Goal: Task Accomplishment & Management: Manage account settings

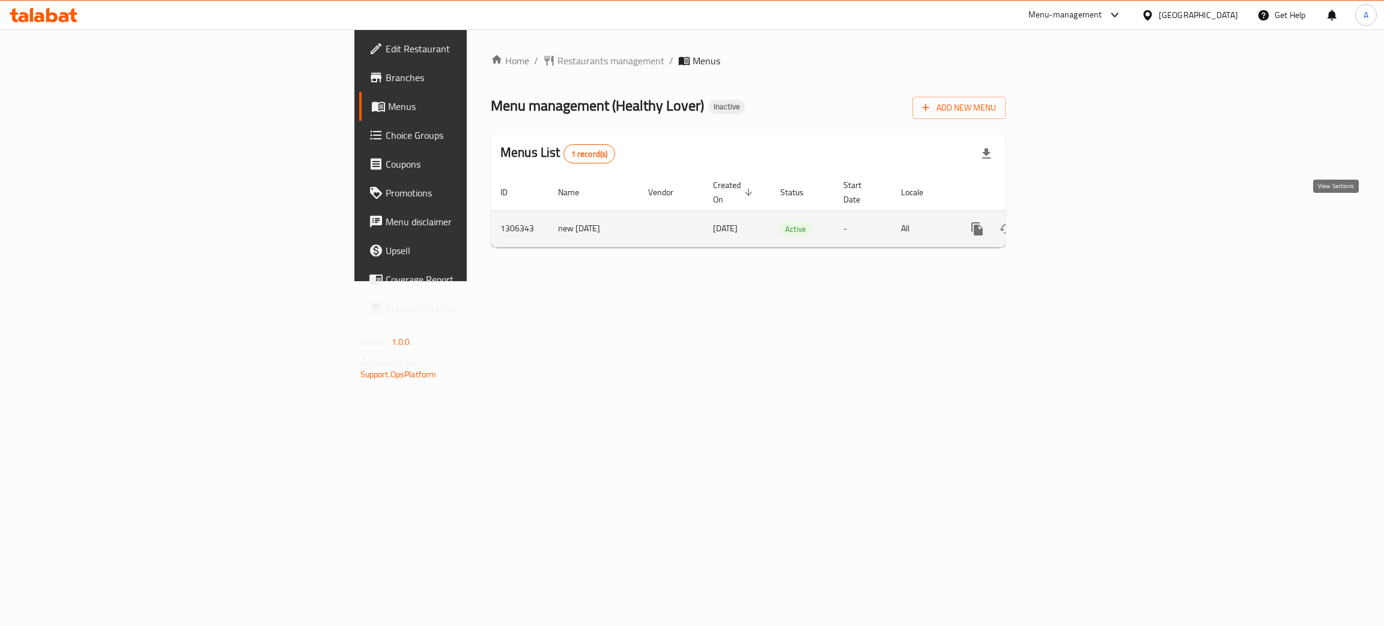
click at [1071, 222] on icon "enhanced table" at bounding box center [1063, 229] width 14 height 14
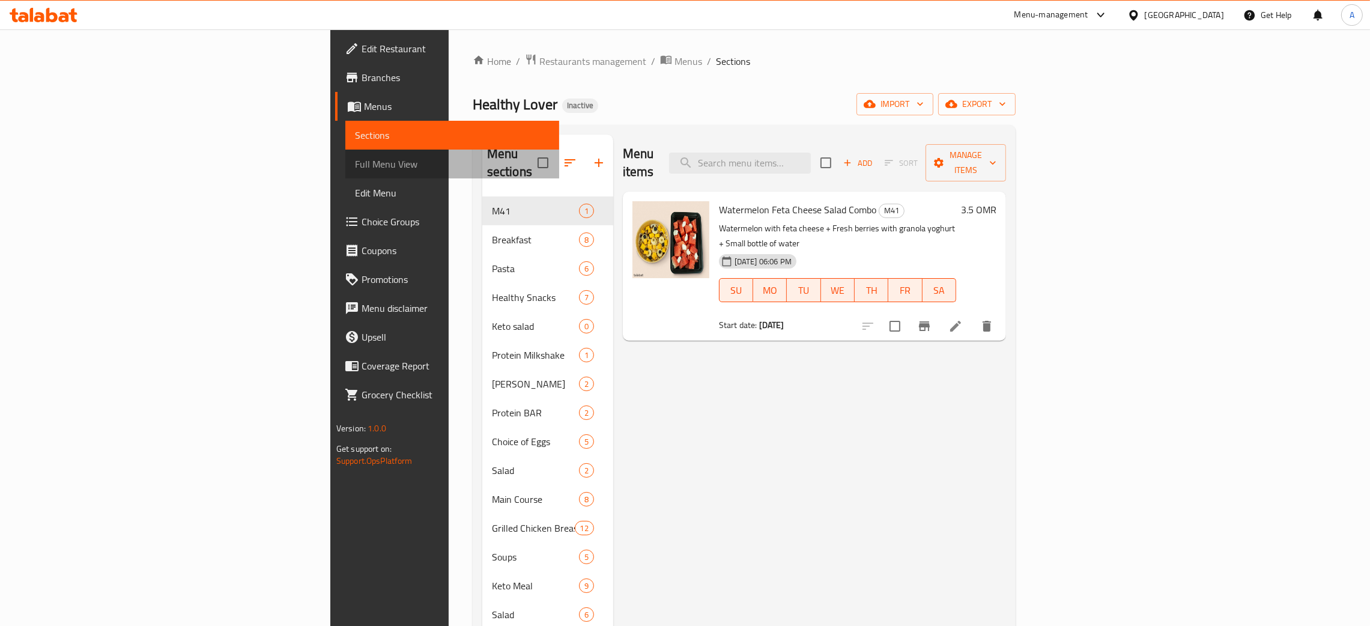
click at [355, 167] on span "Full Menu View" at bounding box center [452, 164] width 195 height 14
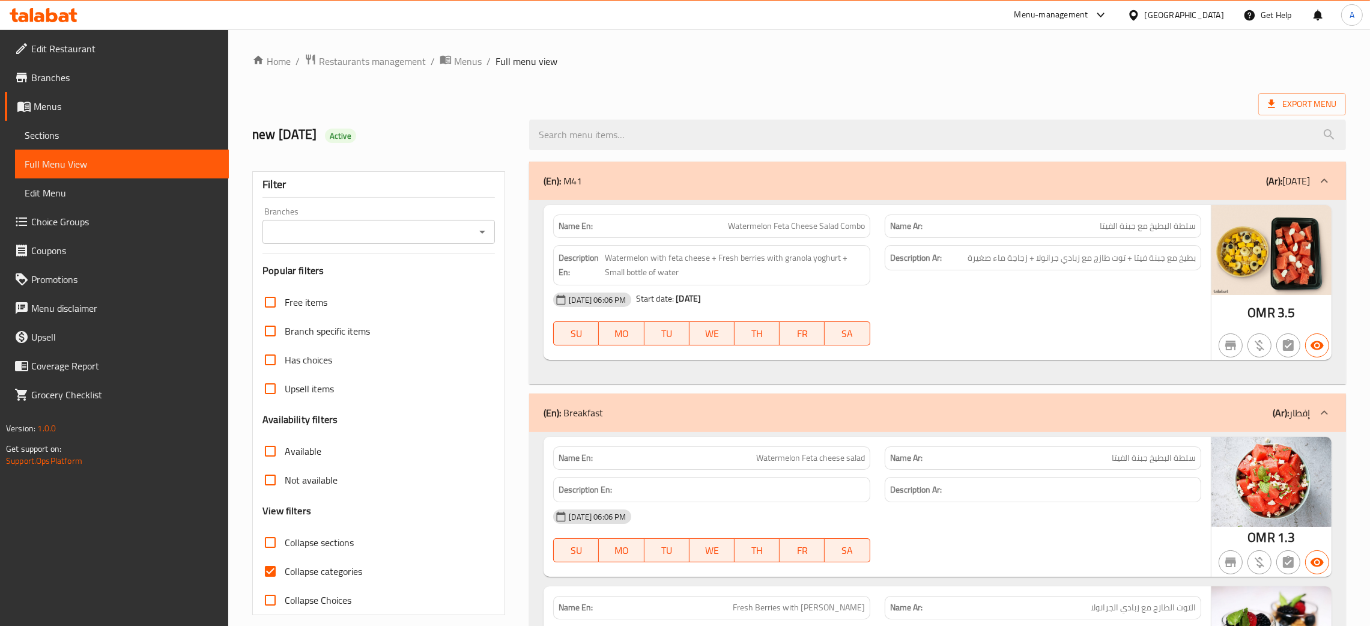
click at [484, 226] on icon "Open" at bounding box center [482, 232] width 14 height 14
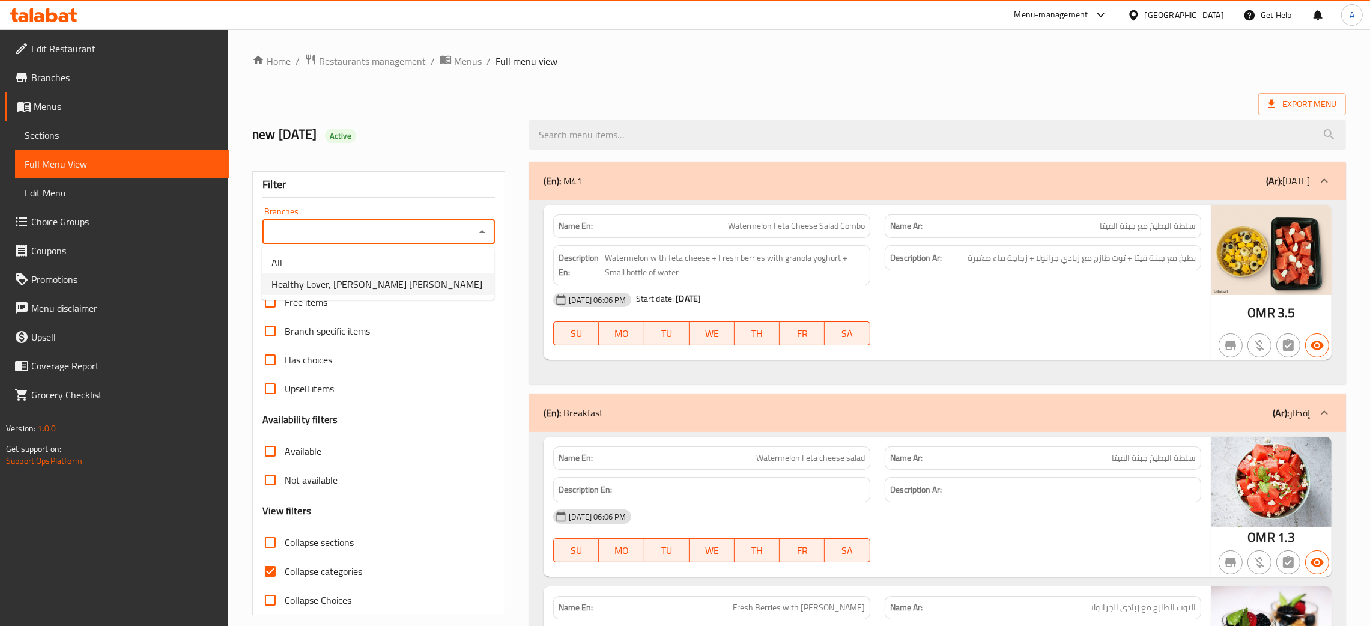
click at [379, 289] on span "Healthy Lover, [PERSON_NAME] [PERSON_NAME]" at bounding box center [376, 284] width 211 height 14
type input "Healthy Lover, [PERSON_NAME] [PERSON_NAME]"
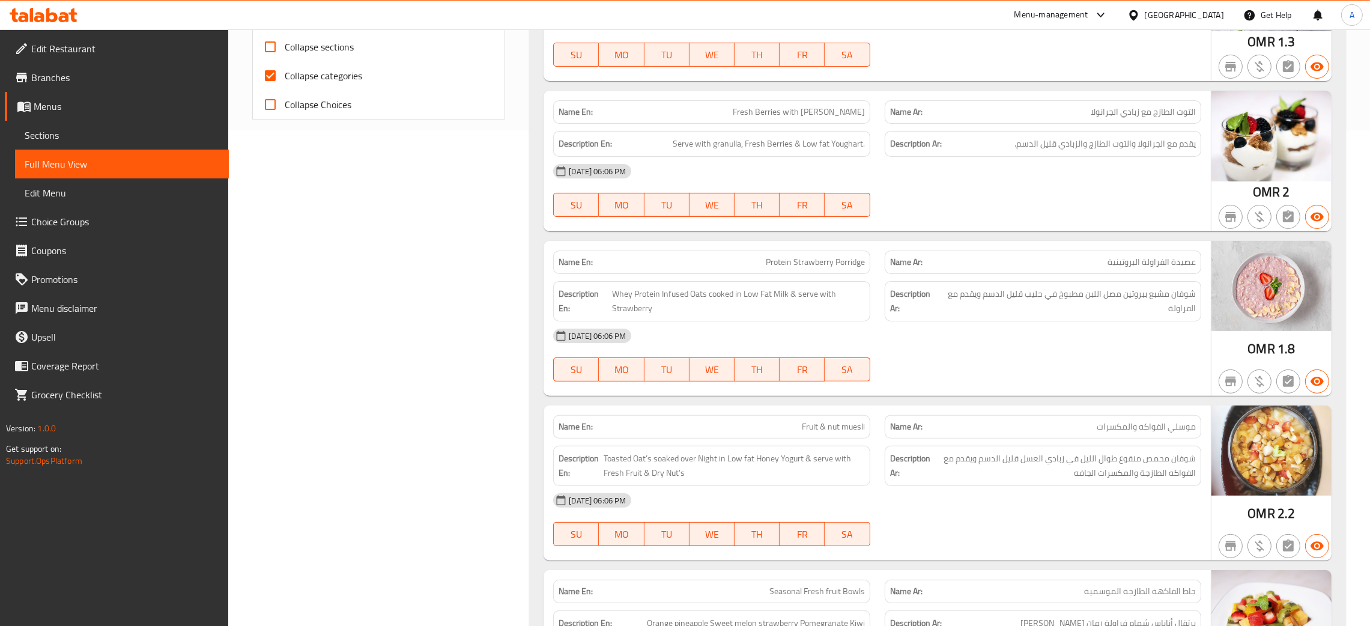
scroll to position [450, 0]
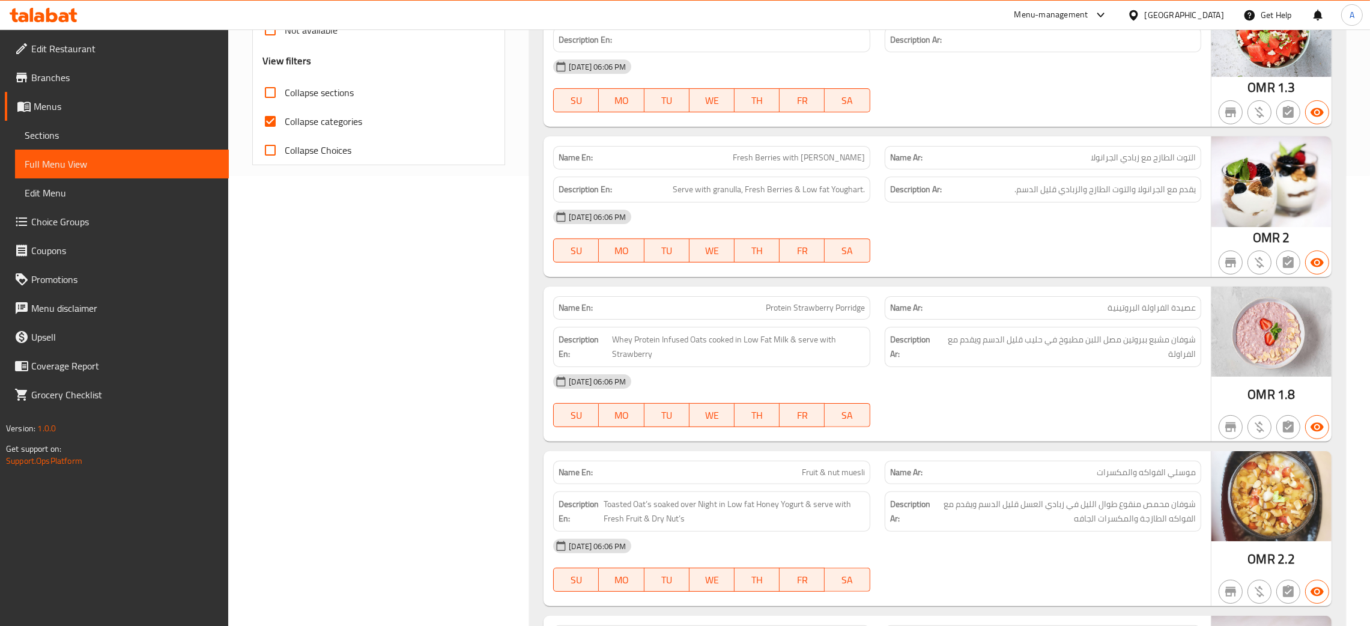
click at [265, 119] on input "Collapse categories" at bounding box center [270, 121] width 29 height 29
checkbox input "false"
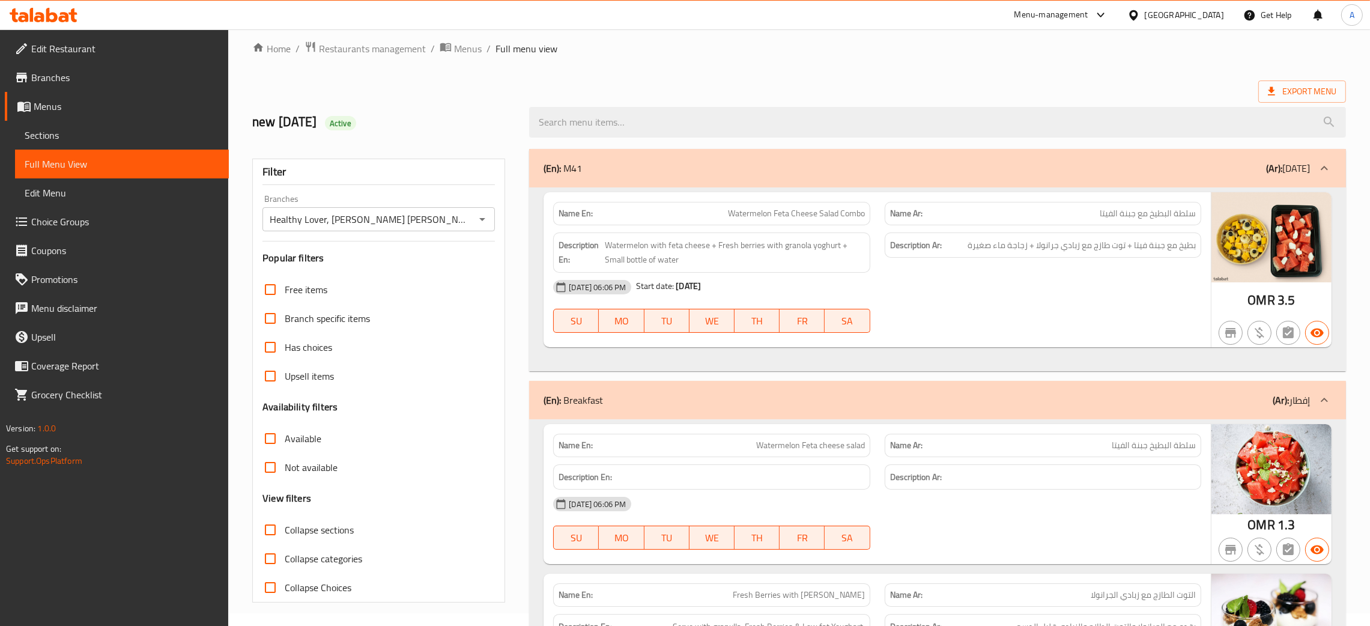
scroll to position [180, 0]
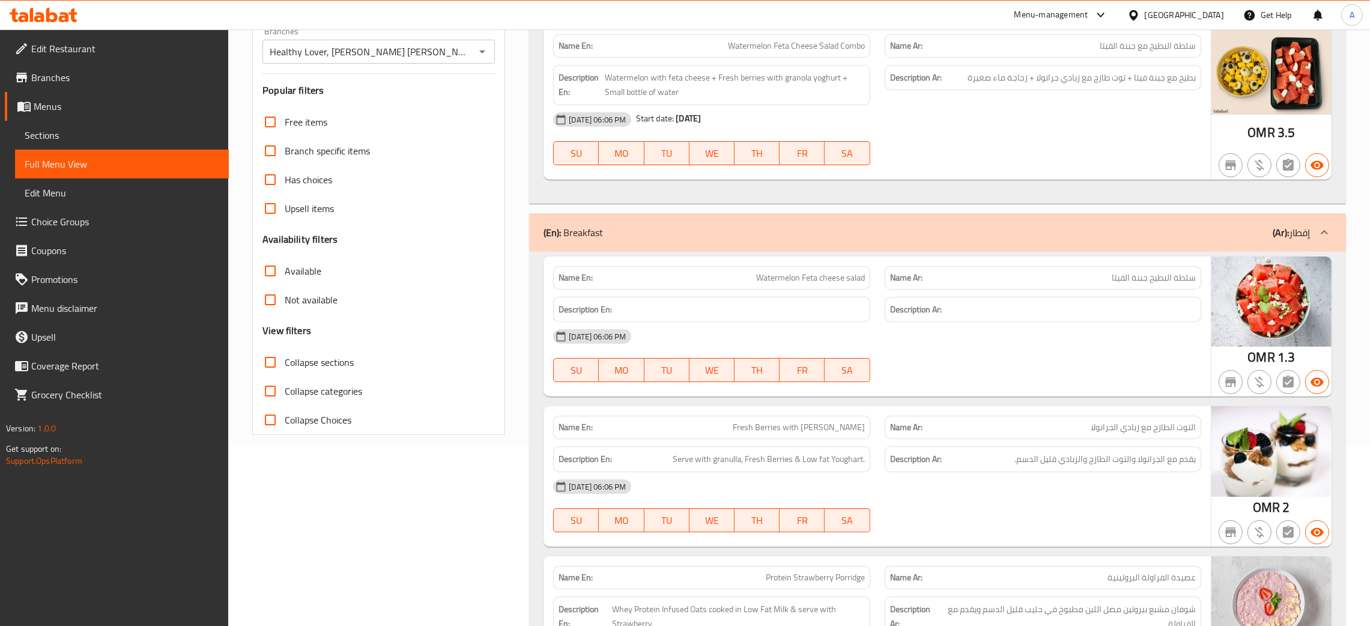
drag, startPoint x: 271, startPoint y: 273, endPoint x: 509, endPoint y: 245, distance: 239.5
click at [271, 272] on input "Available" at bounding box center [270, 270] width 29 height 29
checkbox input "true"
drag, startPoint x: 265, startPoint y: 300, endPoint x: 271, endPoint y: 279, distance: 21.9
click at [265, 300] on input "Not available" at bounding box center [270, 299] width 29 height 29
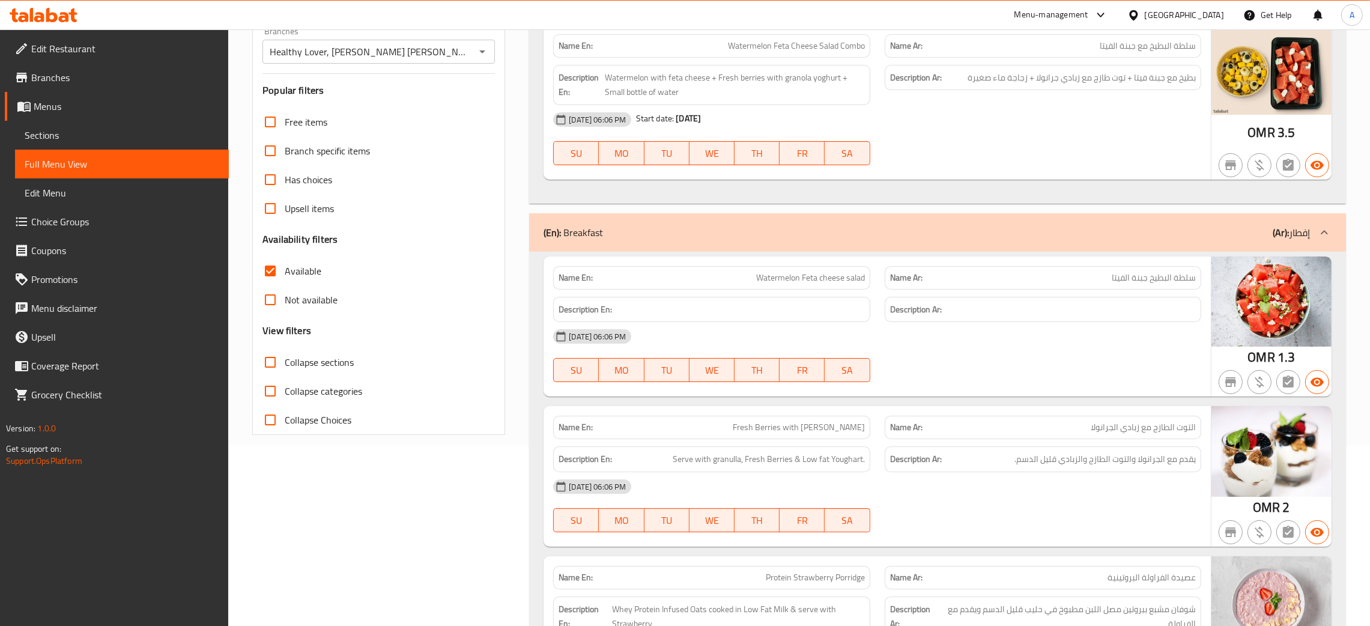
checkbox input "true"
click at [268, 272] on input "Available" at bounding box center [270, 270] width 29 height 29
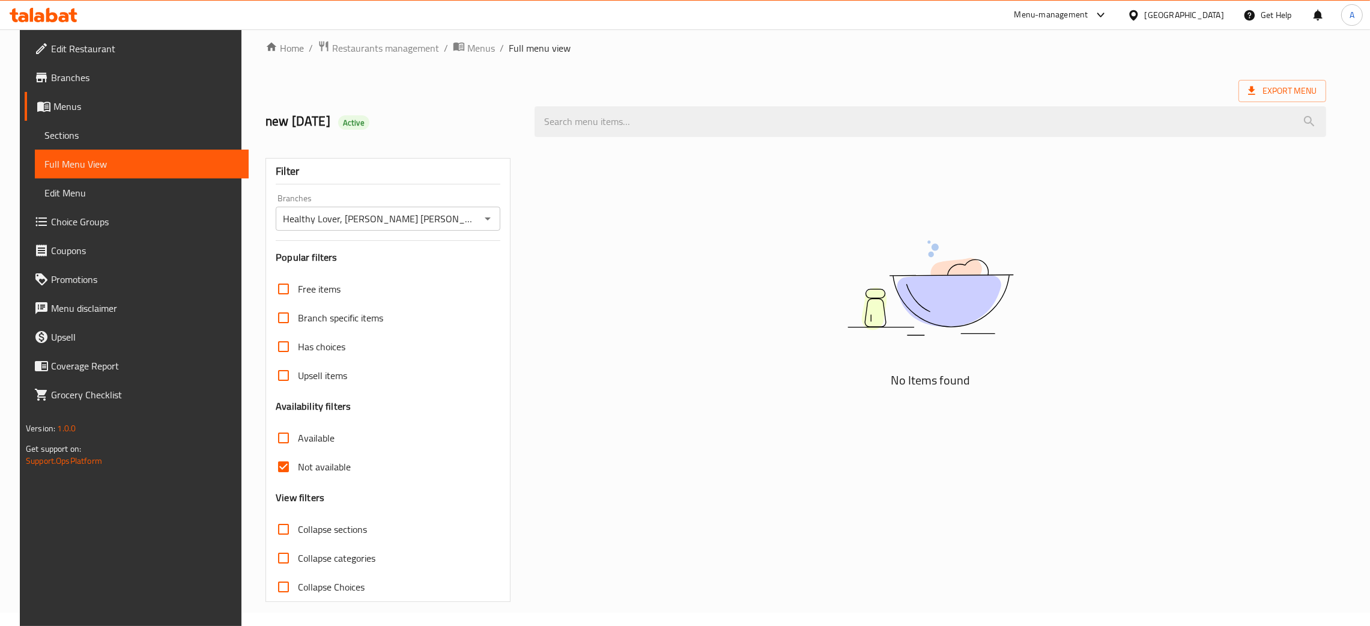
scroll to position [13, 0]
click at [269, 435] on input "Available" at bounding box center [283, 437] width 29 height 29
checkbox input "true"
click at [269, 452] on input "Not available" at bounding box center [283, 466] width 29 height 29
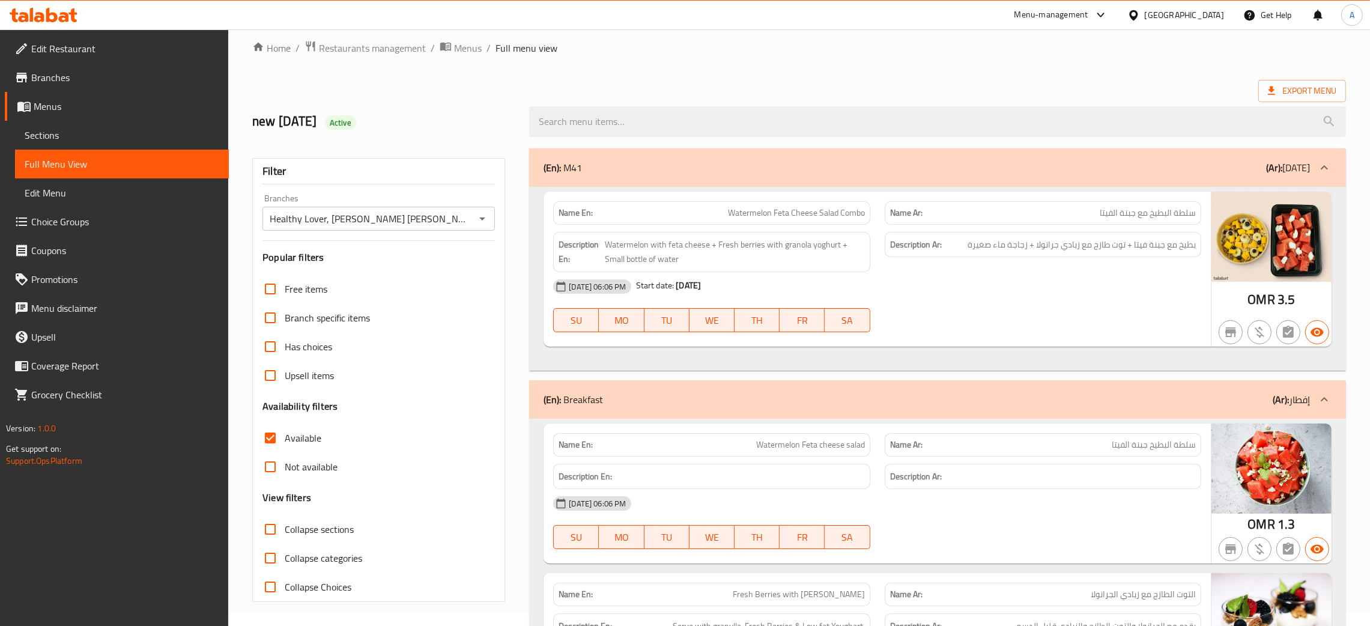
scroll to position [180, 0]
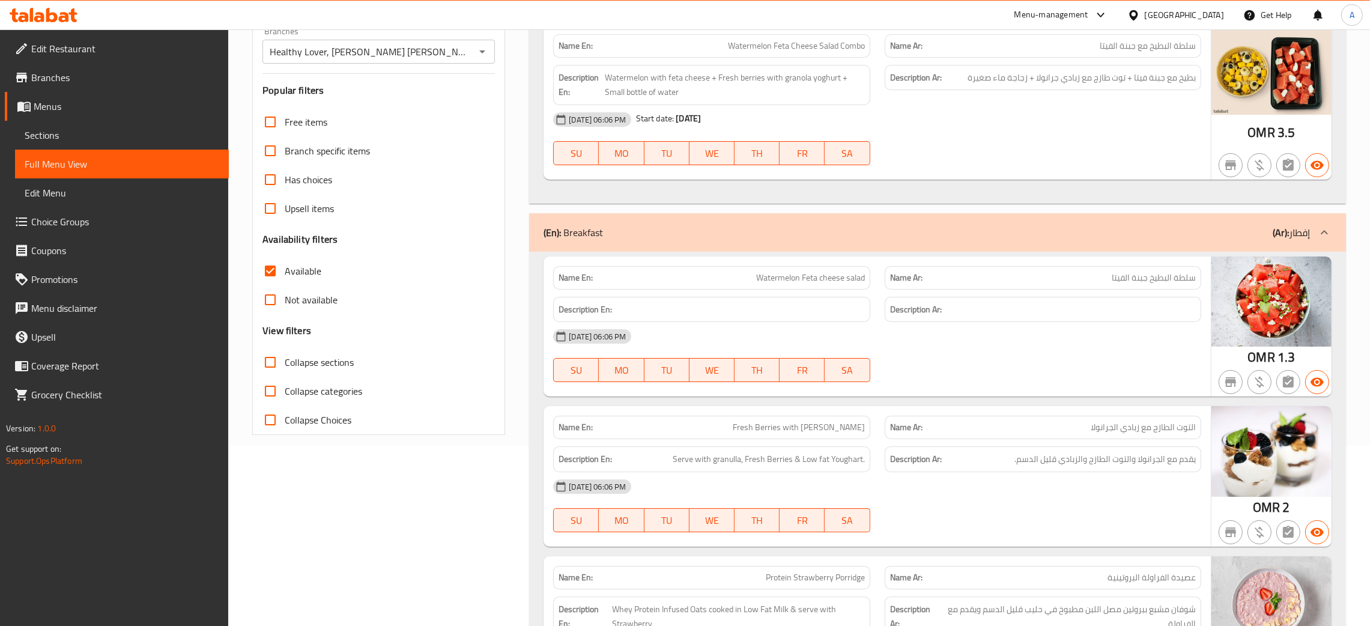
click at [1112, 199] on div "Name En: Watermelon Feta Cheese Salad Combo Name Ar: سلطة البطيخ مع جبنة الفيتا…" at bounding box center [937, 112] width 817 height 184
drag, startPoint x: 262, startPoint y: 303, endPoint x: 273, endPoint y: 288, distance: 18.9
click at [264, 302] on input "Not available" at bounding box center [270, 299] width 29 height 29
checkbox input "true"
click at [265, 269] on input "Available" at bounding box center [270, 270] width 29 height 29
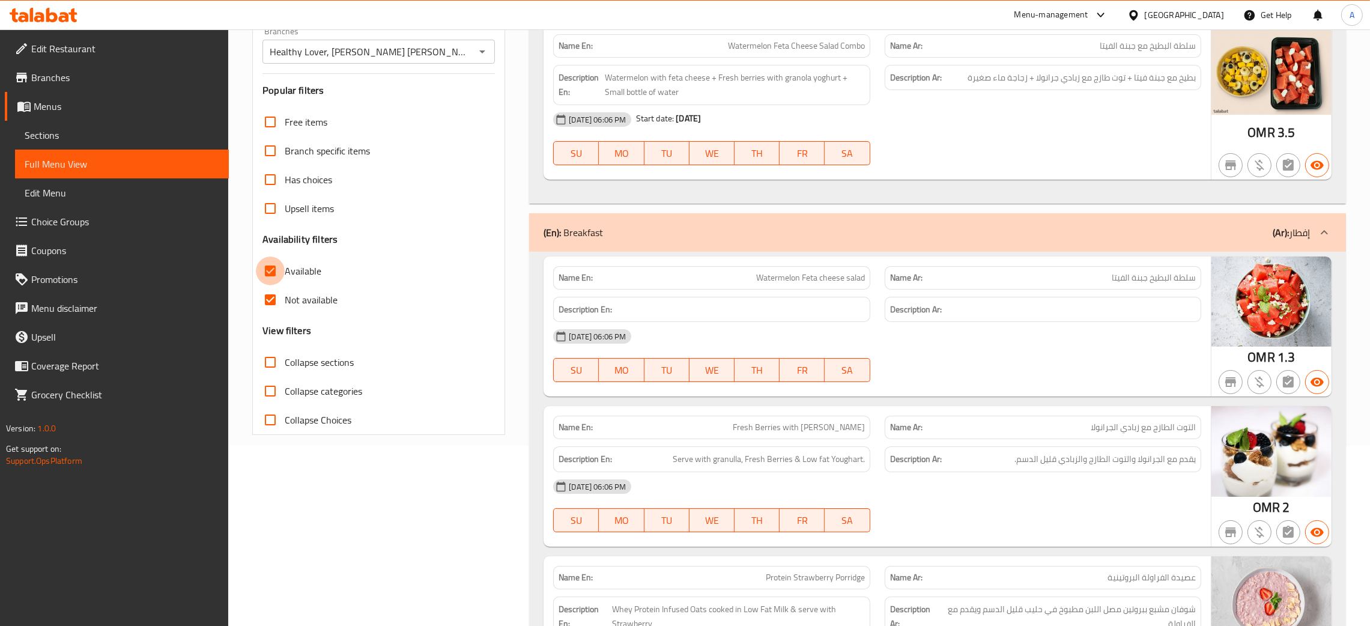
checkbox input "false"
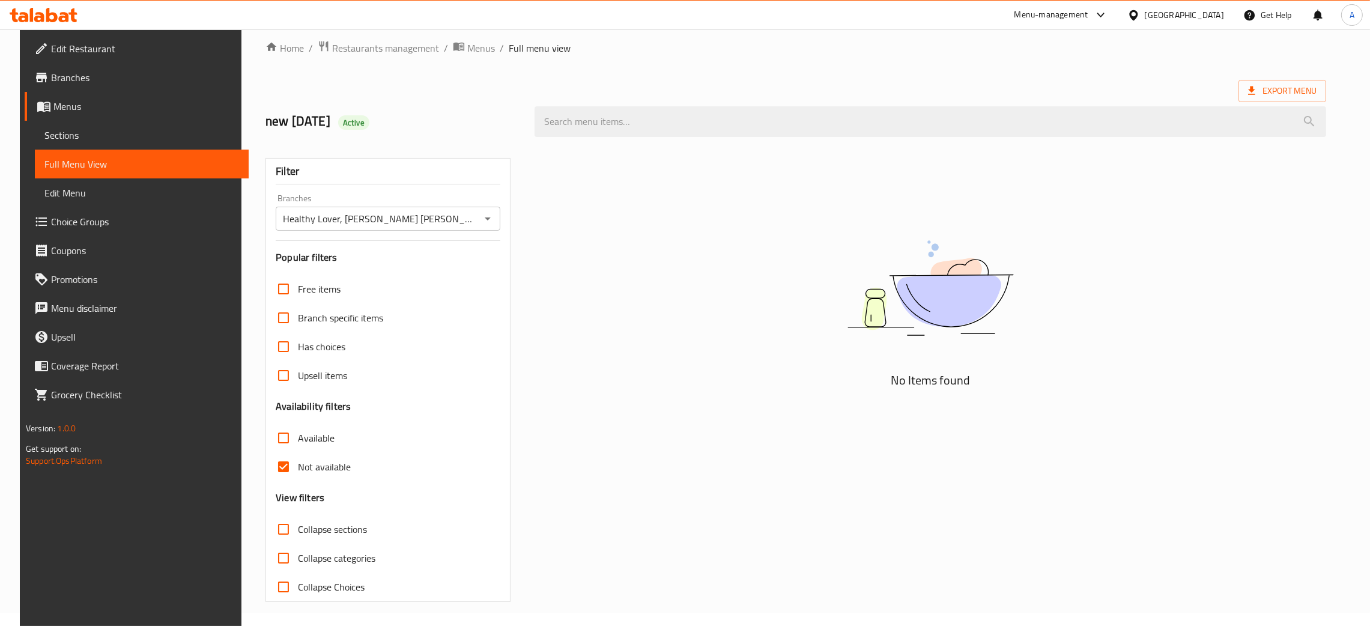
scroll to position [13, 0]
click at [1216, 13] on div "[GEOGRAPHIC_DATA]" at bounding box center [1184, 14] width 79 height 13
click at [1083, 219] on div "[GEOGRAPHIC_DATA]" at bounding box center [1133, 208] width 180 height 28
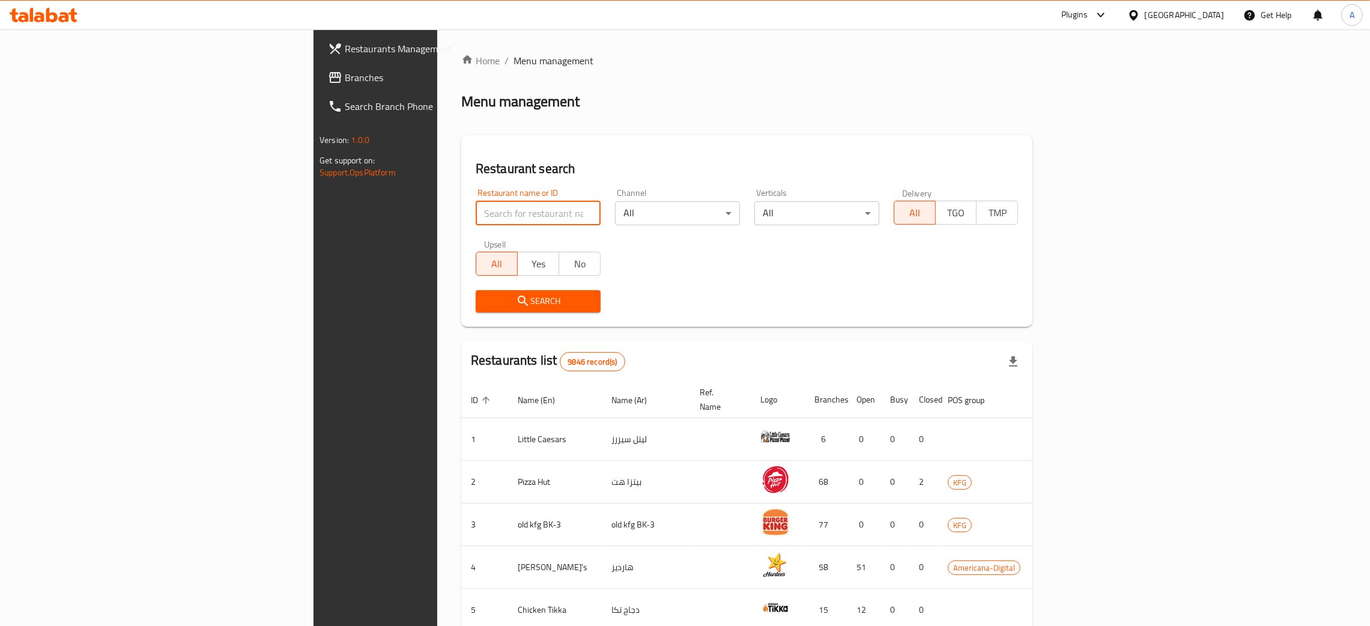
click at [476, 211] on input "search" at bounding box center [538, 213] width 125 height 24
paste input "Shawy"
type input "Shawy"
click button "Search" at bounding box center [538, 301] width 125 height 22
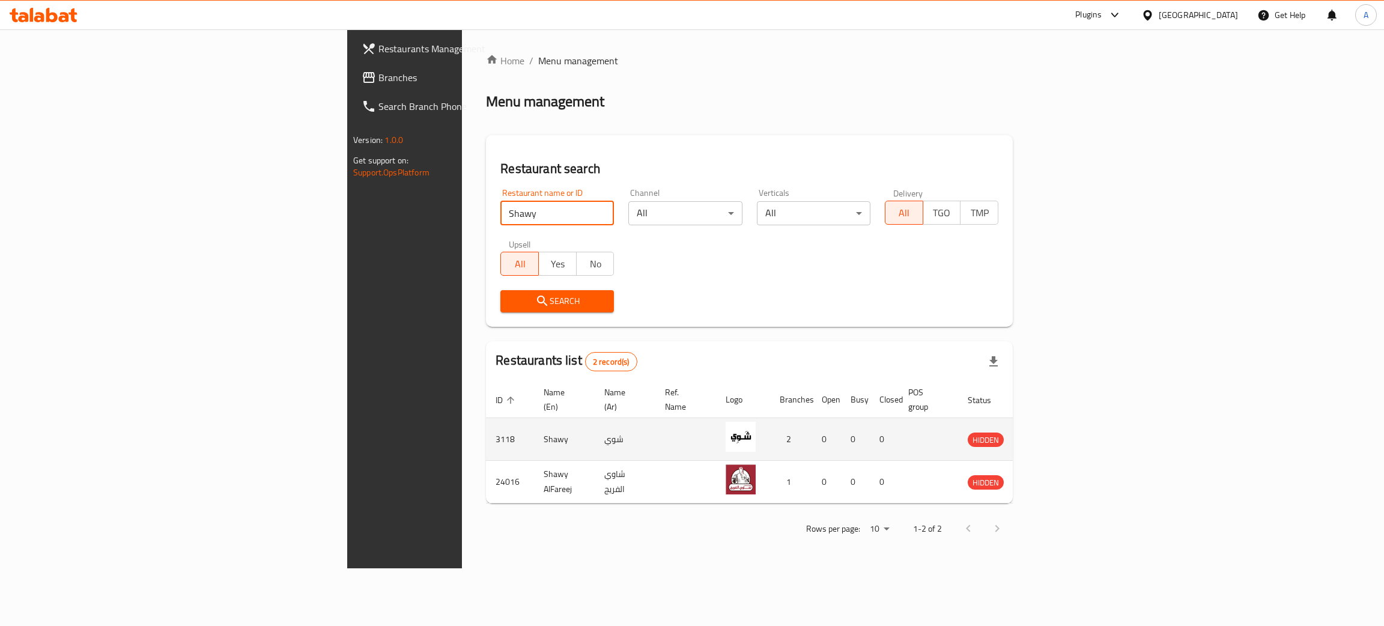
click at [1062, 423] on td "enhanced table" at bounding box center [1041, 439] width 41 height 43
click at [1044, 435] on icon "enhanced table" at bounding box center [1037, 440] width 13 height 10
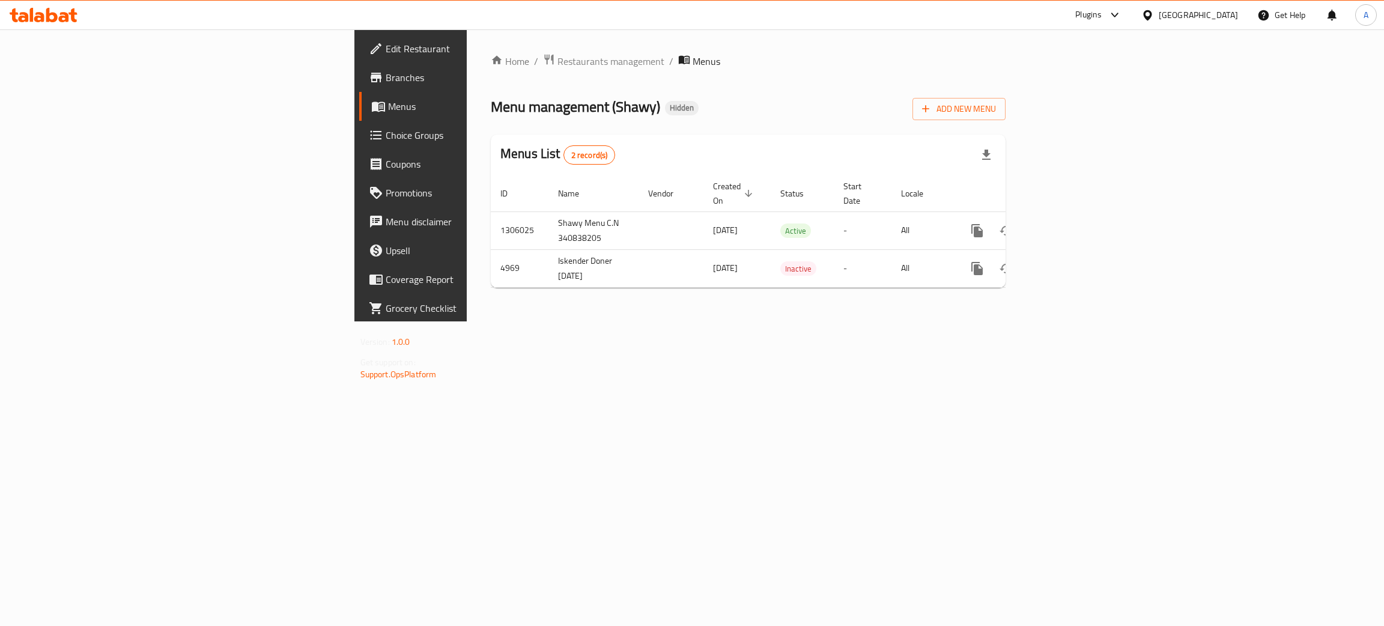
click at [386, 78] on span "Branches" at bounding box center [481, 77] width 190 height 14
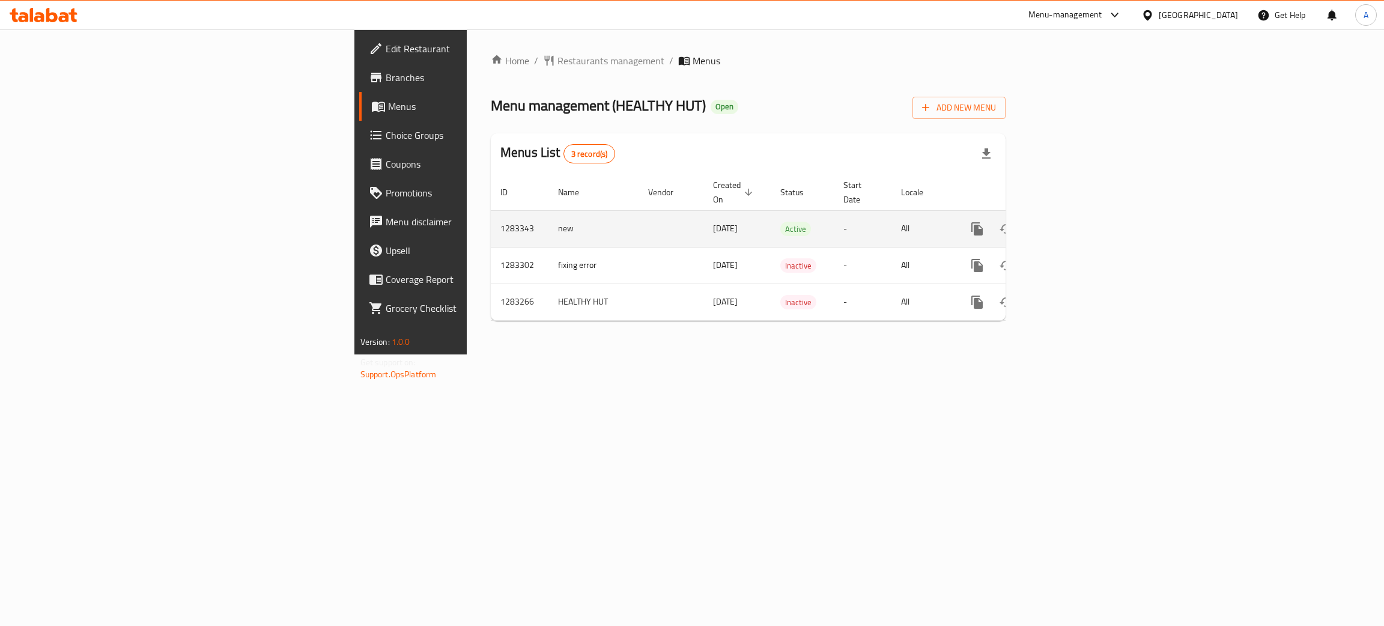
click at [1071, 222] on icon "enhanced table" at bounding box center [1063, 229] width 14 height 14
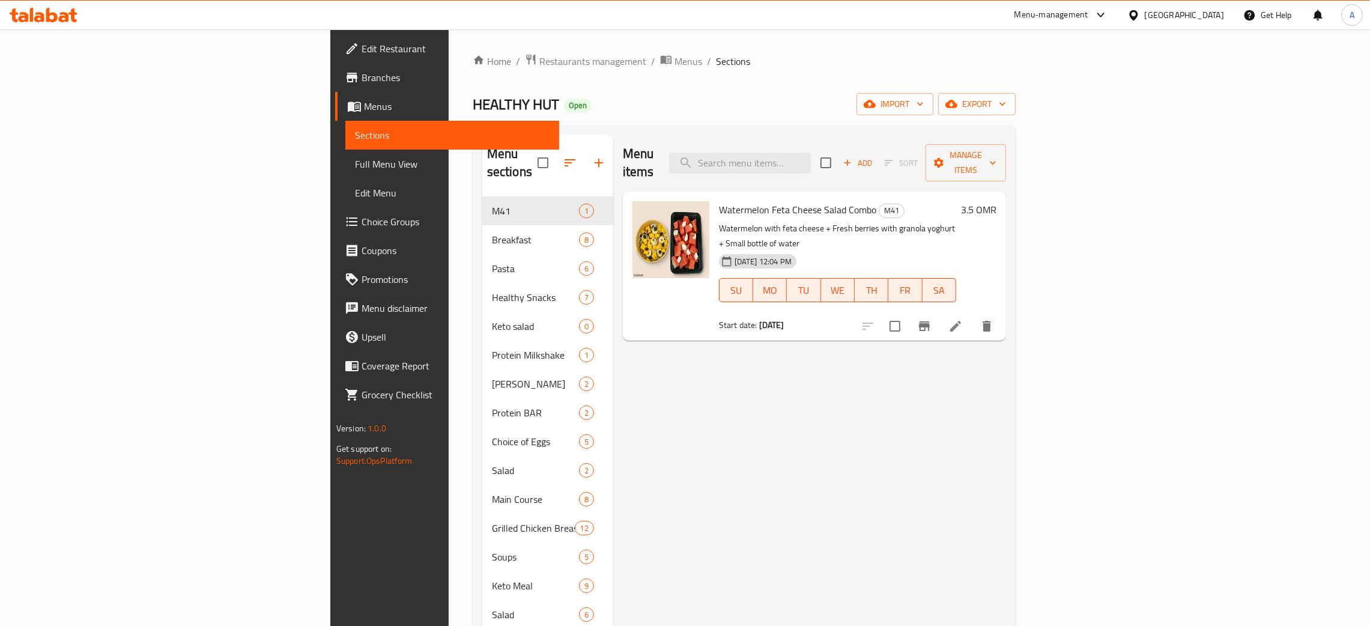
click at [345, 173] on link "Full Menu View" at bounding box center [452, 164] width 214 height 29
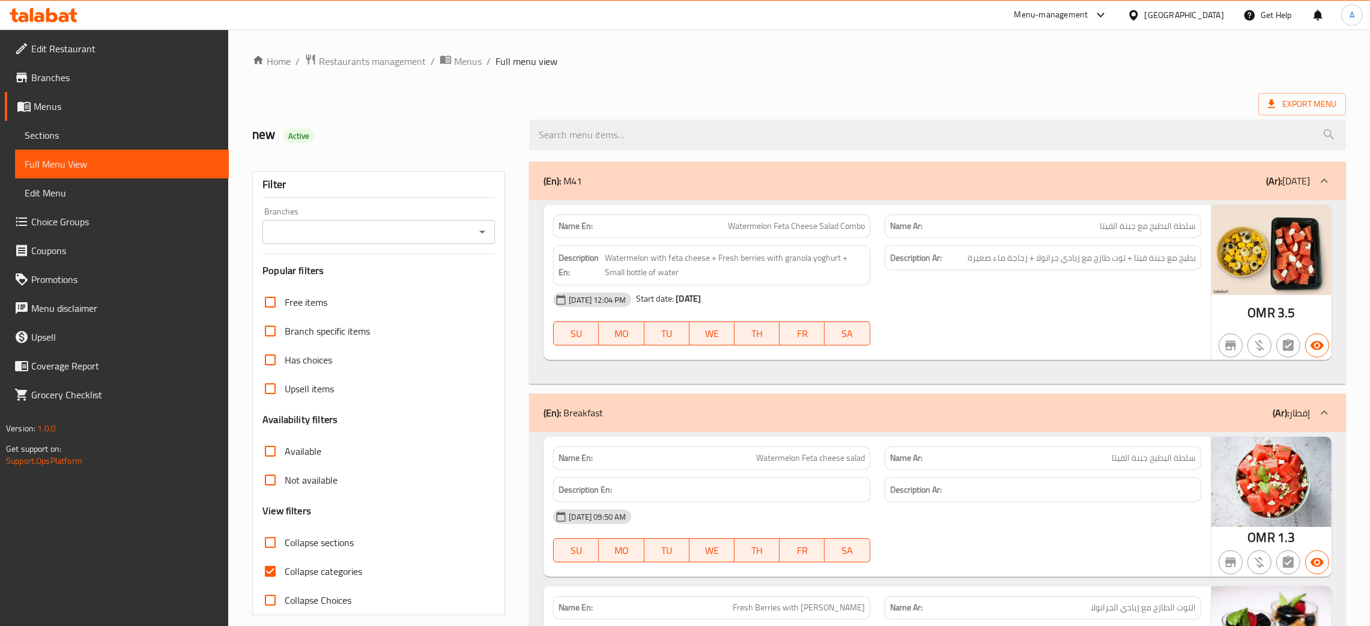
click at [484, 222] on div "Branches" at bounding box center [378, 232] width 232 height 24
click at [481, 227] on icon "Open" at bounding box center [482, 232] width 14 height 14
click at [401, 290] on span "HEALTHY HUT, Ghubrah Janubiyyah" at bounding box center [339, 284] width 136 height 14
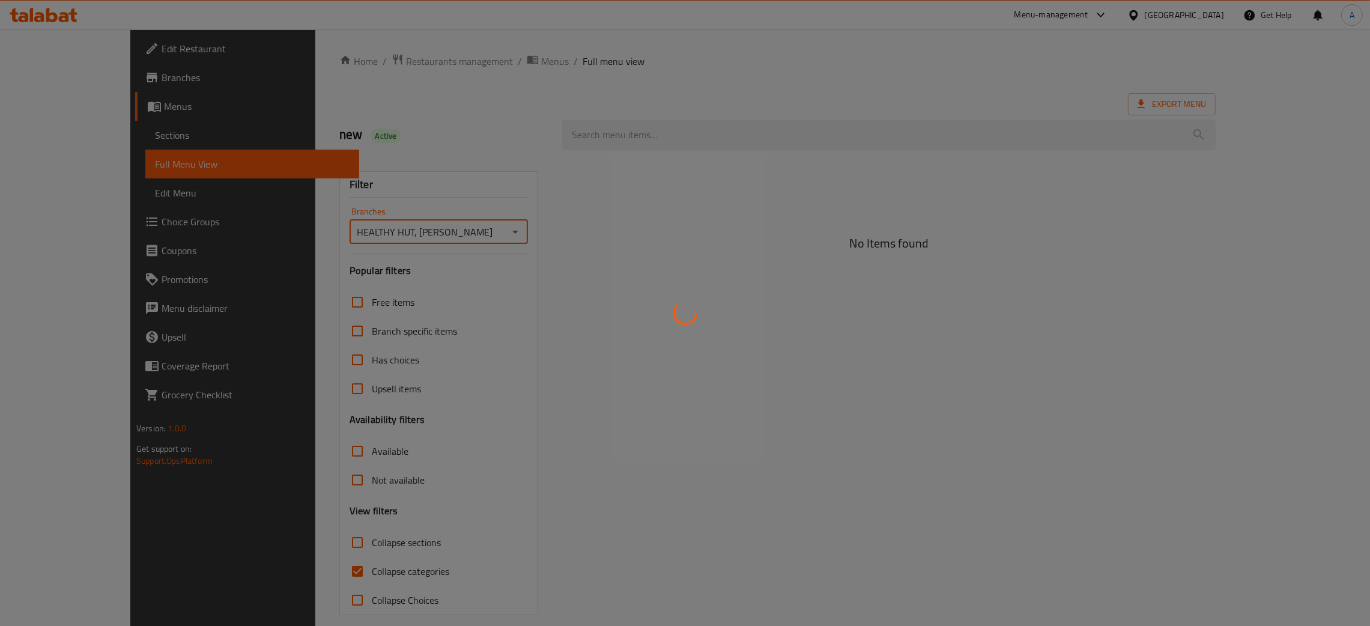
type input "HEALTHY HUT, Ghubrah Janubiyyah"
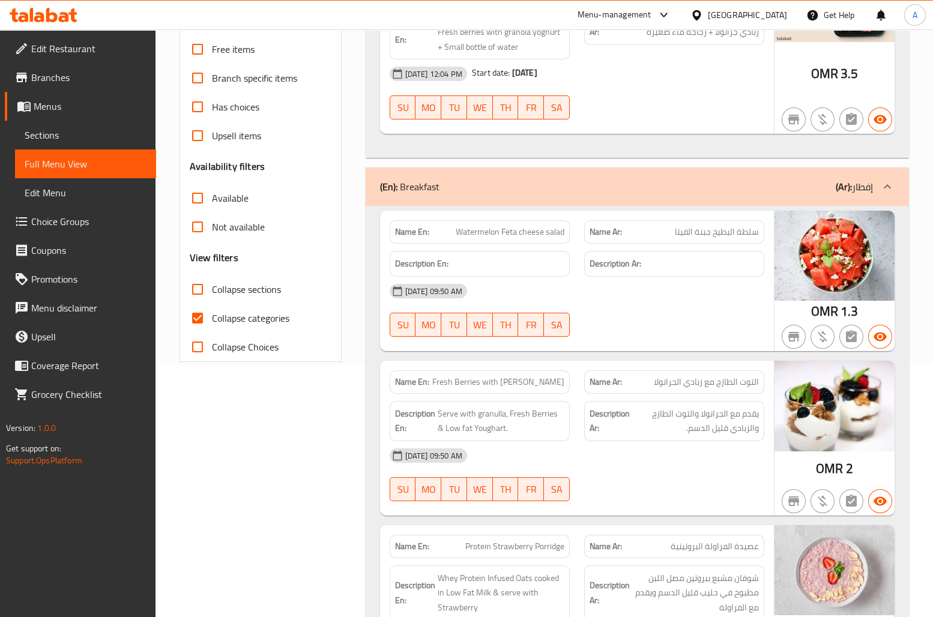
scroll to position [270, 0]
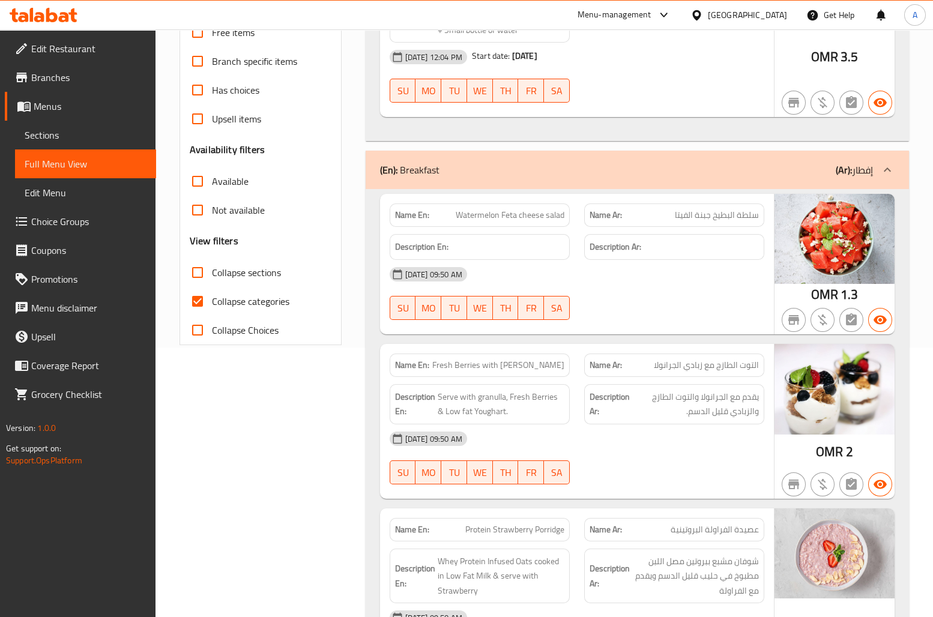
click at [201, 181] on input "Available" at bounding box center [197, 181] width 29 height 29
checkbox input "true"
click at [197, 210] on input "Not available" at bounding box center [197, 210] width 29 height 29
click at [200, 210] on input "Not available" at bounding box center [197, 210] width 29 height 29
checkbox input "false"
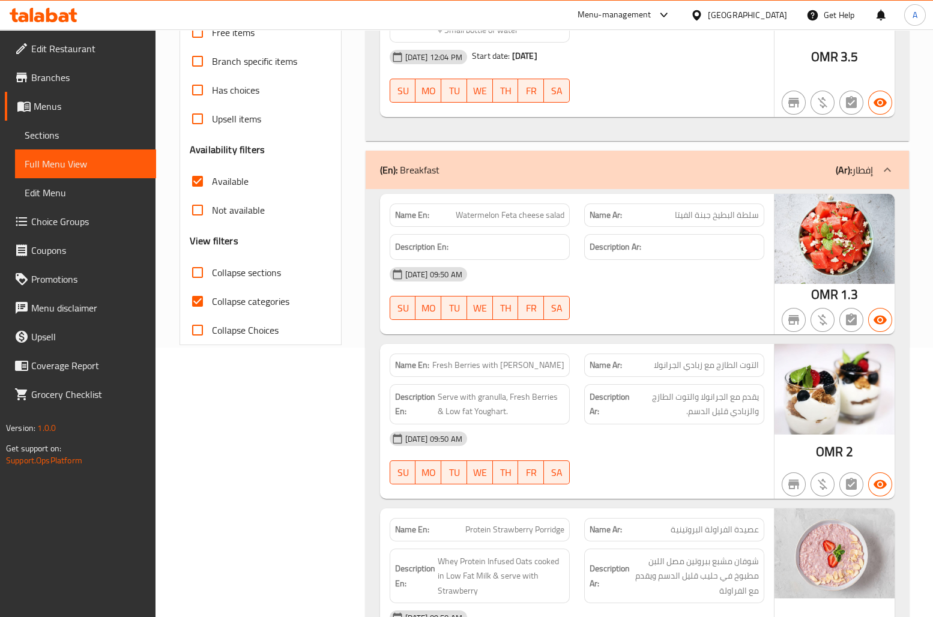
drag, startPoint x: 193, startPoint y: 186, endPoint x: 201, endPoint y: 192, distance: 9.4
click at [196, 184] on input "Available" at bounding box center [197, 181] width 29 height 29
checkbox input "false"
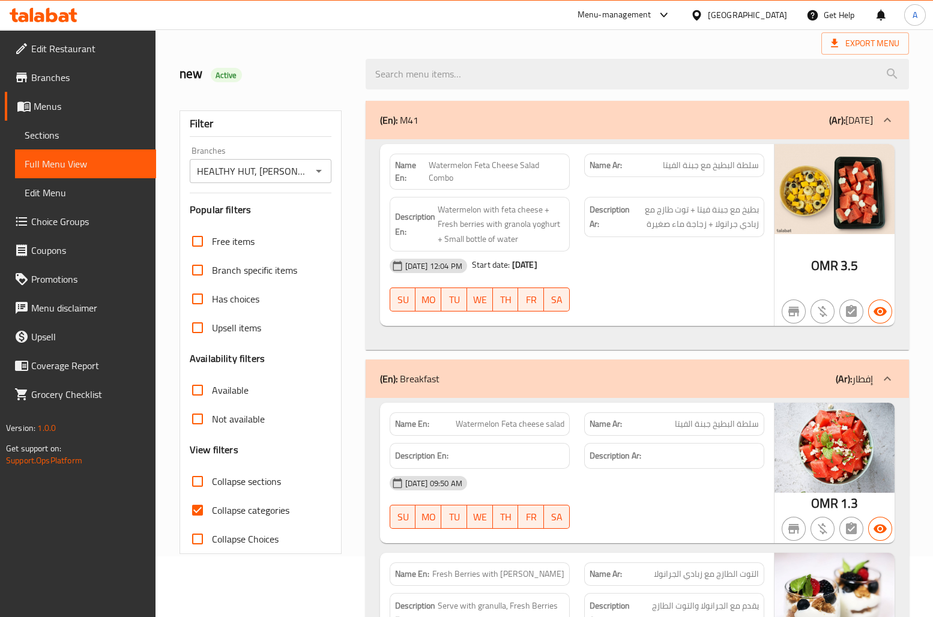
scroll to position [90, 0]
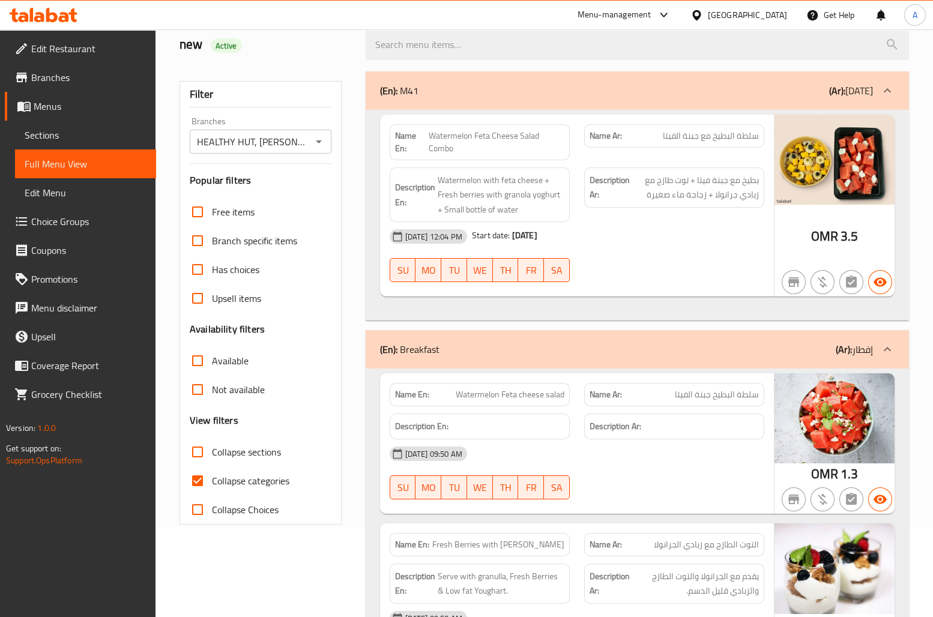
click at [193, 392] on input "Not available" at bounding box center [197, 389] width 29 height 29
checkbox input "true"
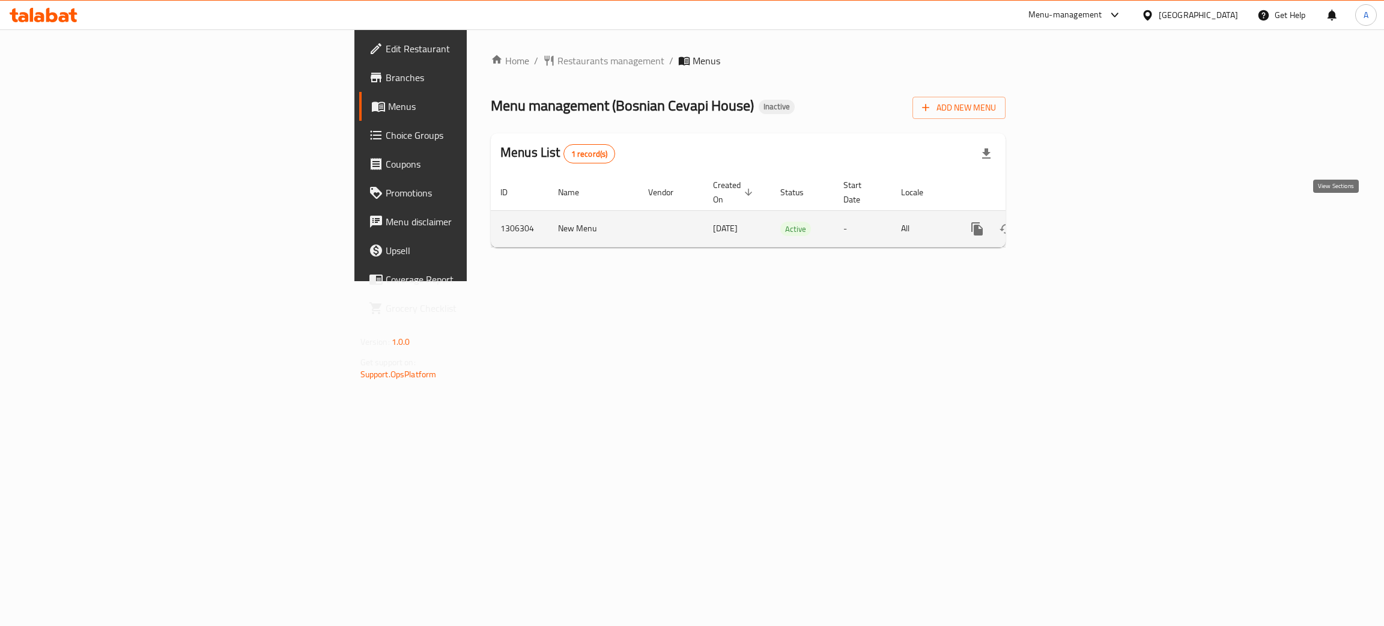
click at [1071, 222] on icon "enhanced table" at bounding box center [1063, 229] width 14 height 14
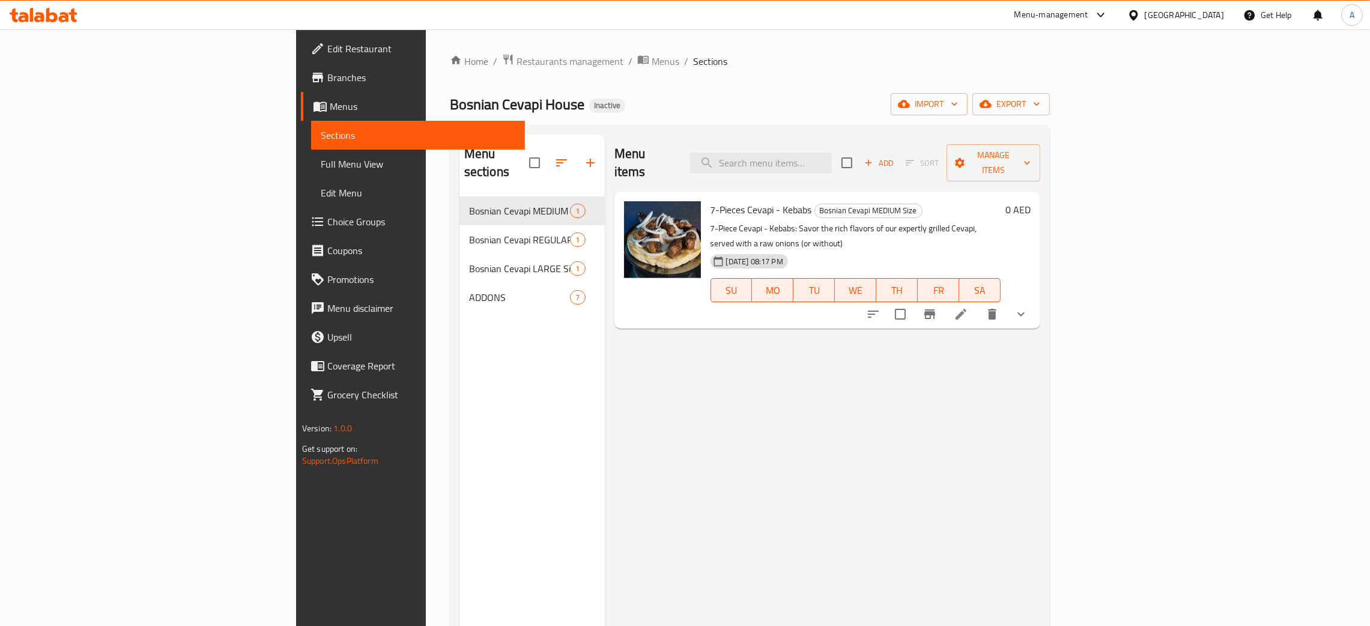
drag, startPoint x: 71, startPoint y: 168, endPoint x: 206, endPoint y: 196, distance: 137.5
click at [321, 167] on span "Full Menu View" at bounding box center [418, 164] width 195 height 14
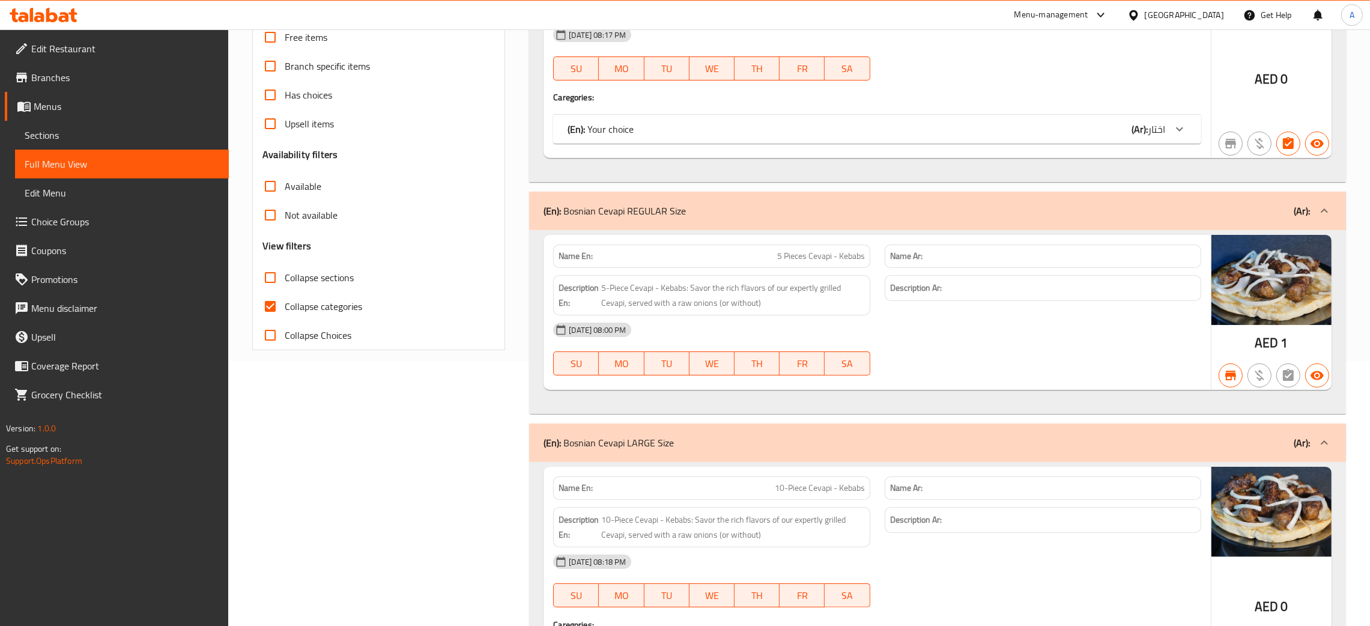
scroll to position [270, 0]
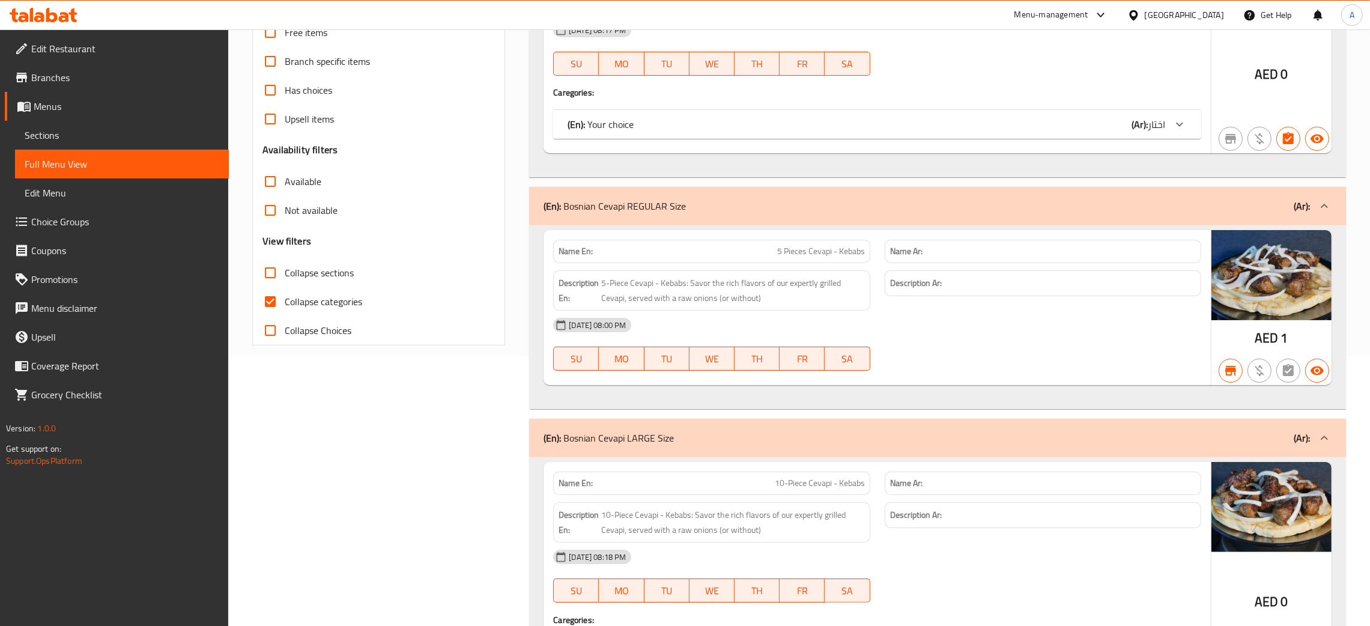
click at [270, 298] on input "Collapse categories" at bounding box center [270, 301] width 29 height 29
checkbox input "false"
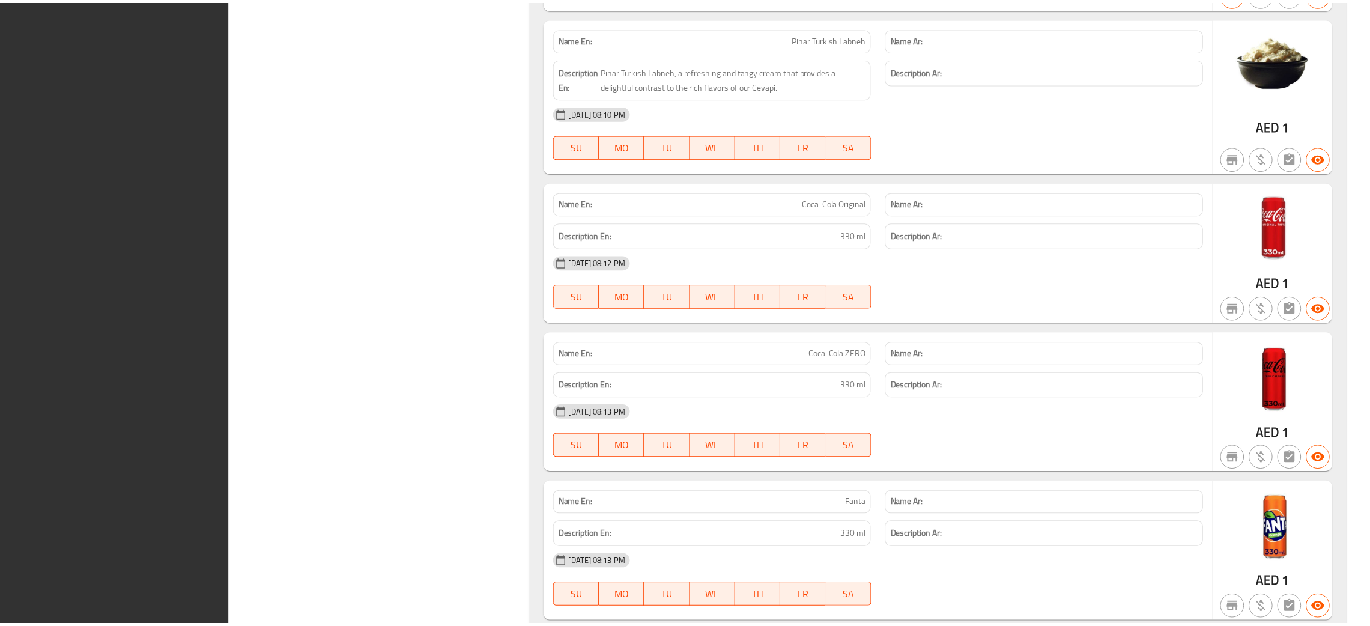
scroll to position [1864, 0]
